Goal: Task Accomplishment & Management: Complete application form

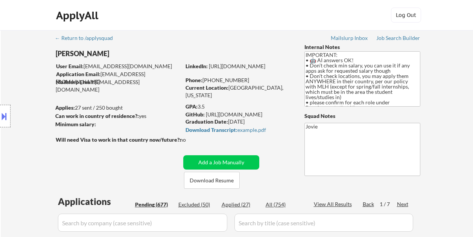
select select ""pending""
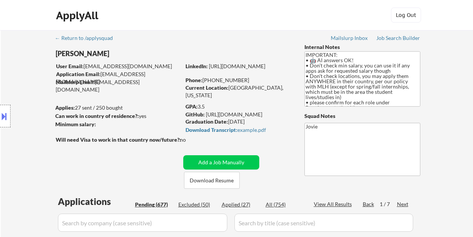
select select ""pending""
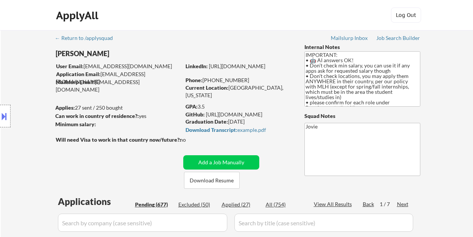
select select ""pending""
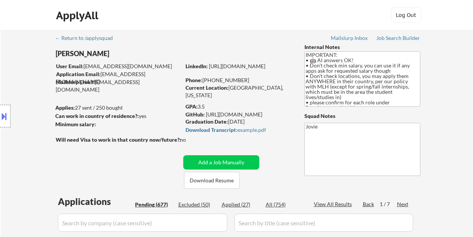
select select ""pending""
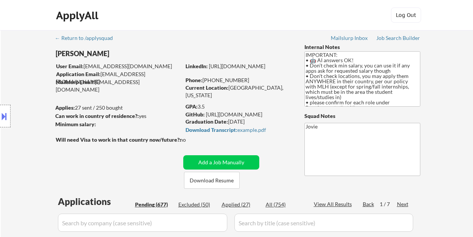
select select ""pending""
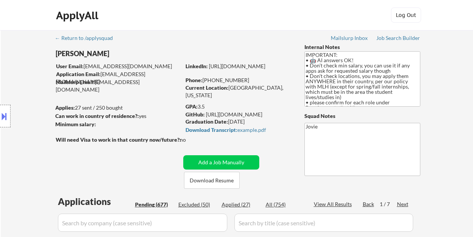
select select ""pending""
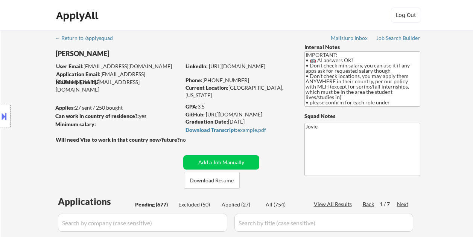
select select ""pending""
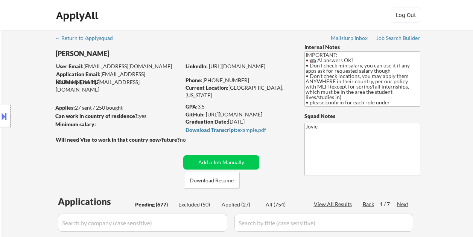
select select ""pending""
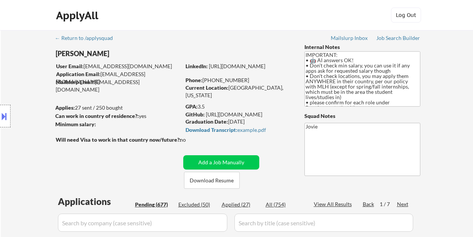
select select ""pending""
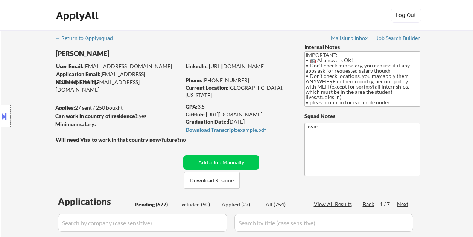
select select ""pending""
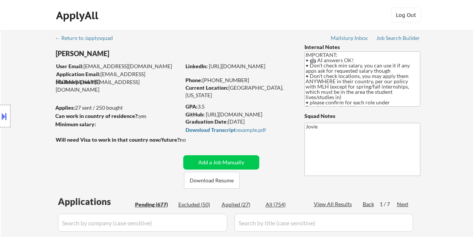
select select ""pending""
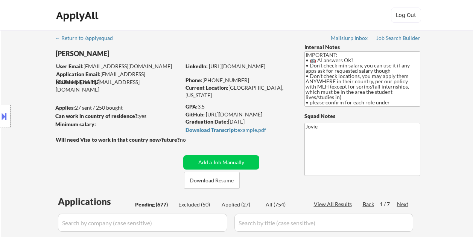
select select ""pending""
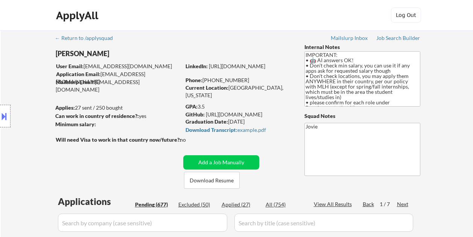
select select ""pending""
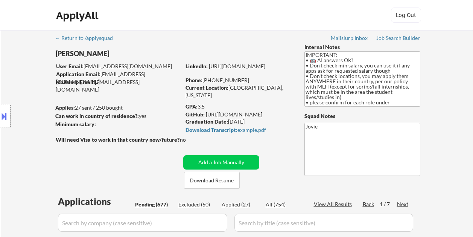
select select ""pending""
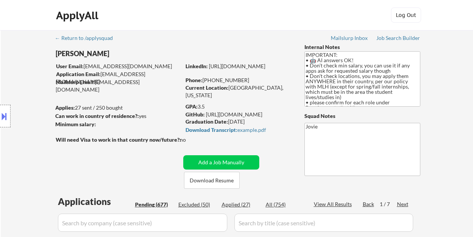
select select ""pending""
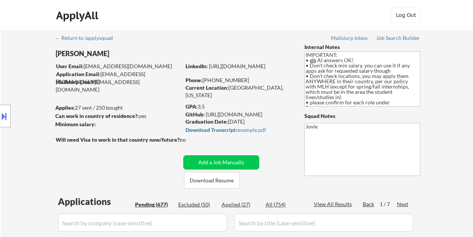
select select ""pending""
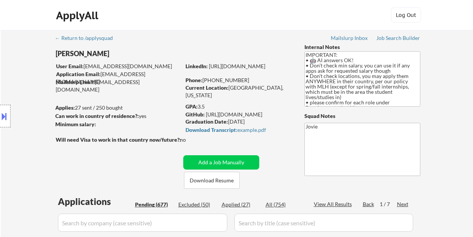
select select ""pending""
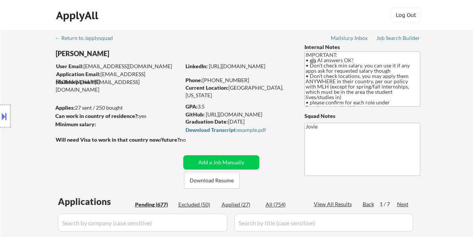
select select ""pending""
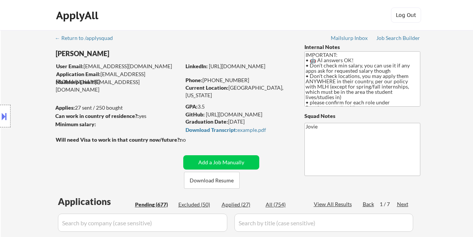
select select ""pending""
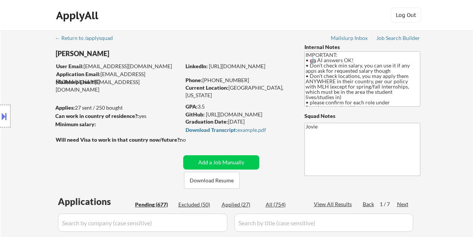
select select ""pending""
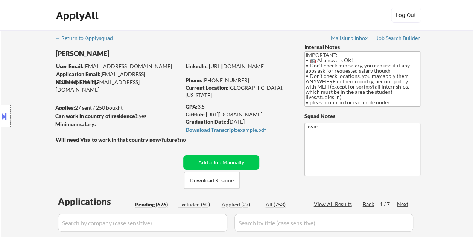
select select ""pending""
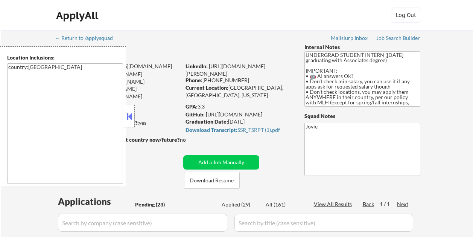
select select ""pending""
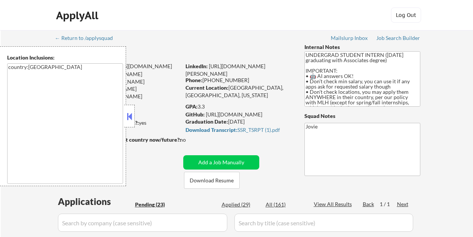
select select ""pending""
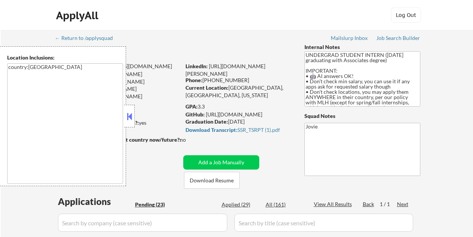
select select ""pending""
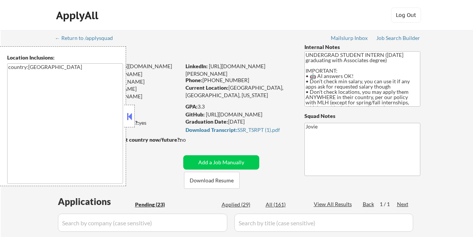
select select ""pending""
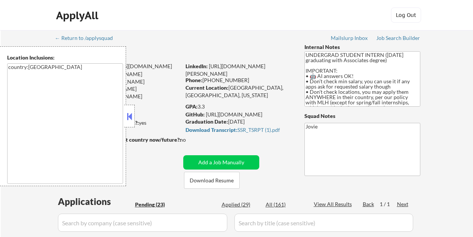
select select ""pending""
click at [129, 111] on button at bounding box center [129, 116] width 8 height 11
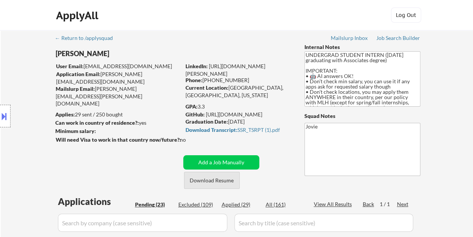
click at [214, 181] on button "Download Resume" at bounding box center [212, 180] width 56 height 17
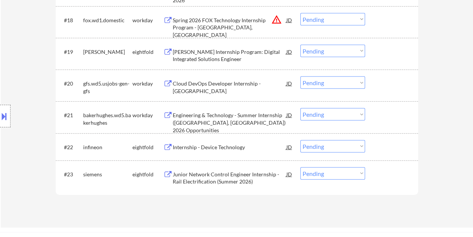
scroll to position [721, 0]
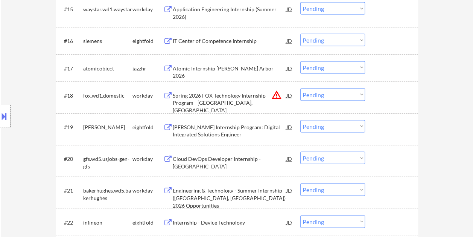
drag, startPoint x: 381, startPoint y: 184, endPoint x: 338, endPoint y: 188, distance: 43.1
click at [380, 184] on div at bounding box center [392, 190] width 33 height 14
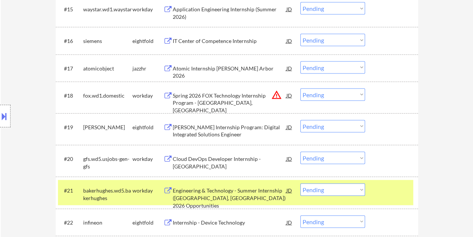
click at [237, 193] on div "Engineering & Technology - Summer Internship ([GEOGRAPHIC_DATA], [GEOGRAPHIC_DA…" at bounding box center [230, 198] width 114 height 22
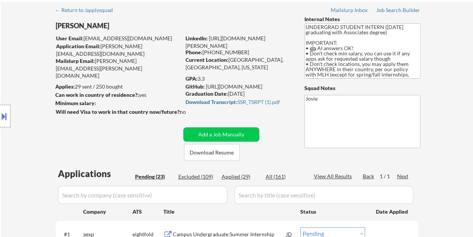
scroll to position [0, 0]
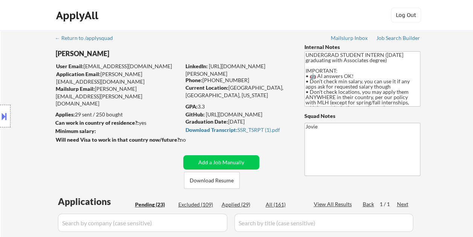
drag, startPoint x: 197, startPoint y: 107, endPoint x: 211, endPoint y: 108, distance: 13.6
click at [211, 108] on div "GPA: 3.3" at bounding box center [239, 107] width 108 height 8
copy div "3.3"
